Goal: Check status: Check status

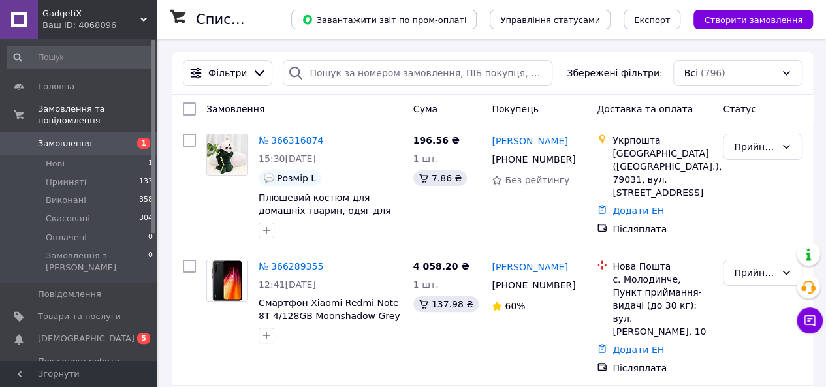
click at [121, 155] on li "Нові 1" at bounding box center [80, 164] width 161 height 18
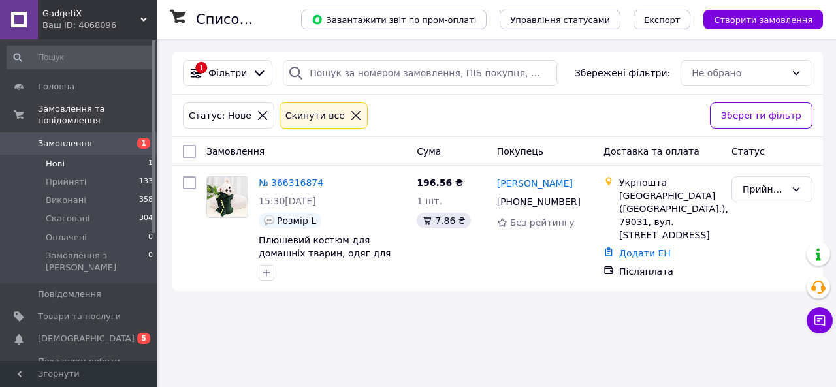
click at [104, 138] on span "Замовлення" at bounding box center [79, 144] width 83 height 12
